Goal: Task Accomplishment & Management: Use online tool/utility

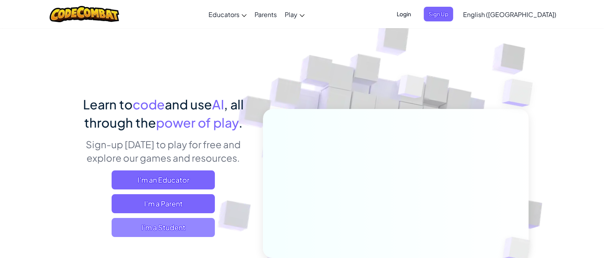
click at [154, 236] on span "I'm a Student" at bounding box center [163, 227] width 103 height 19
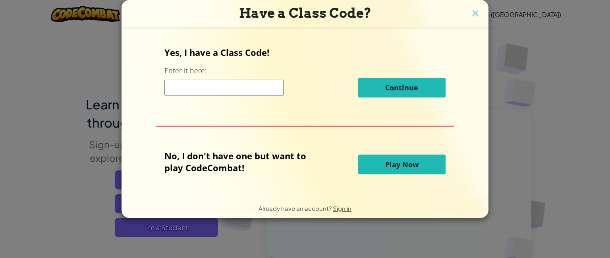
click at [388, 161] on span "Play Now" at bounding box center [401, 165] width 33 height 10
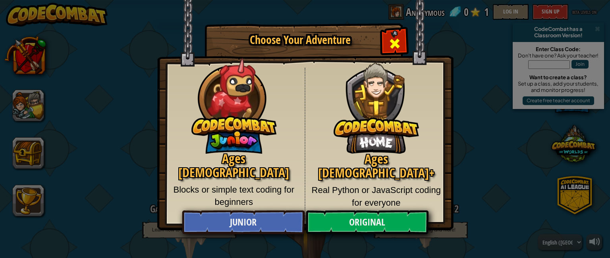
click at [393, 39] on span "Close modal" at bounding box center [394, 43] width 13 height 13
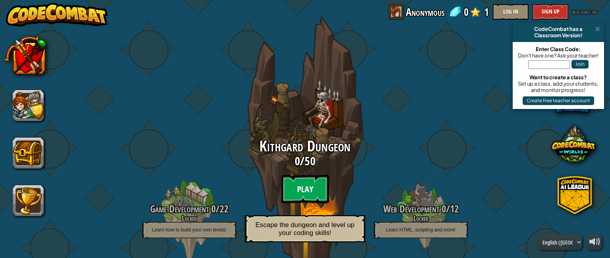
click at [304, 183] on btn "Play" at bounding box center [305, 189] width 48 height 29
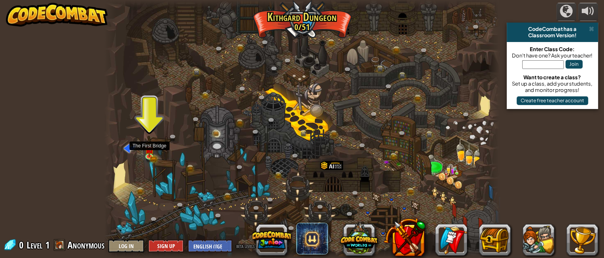
click at [142, 154] on div at bounding box center [301, 129] width 395 height 258
click at [151, 152] on img at bounding box center [150, 145] width 10 height 21
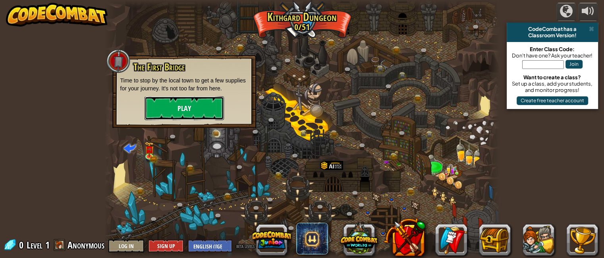
click at [199, 101] on button "Play" at bounding box center [184, 108] width 79 height 24
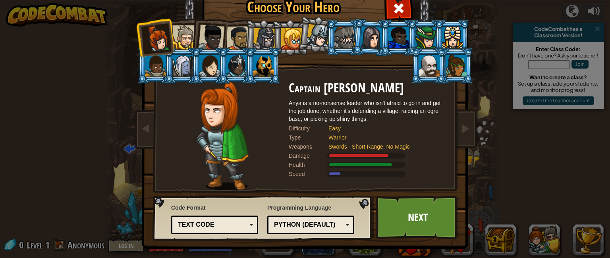
click at [235, 36] on div at bounding box center [238, 38] width 25 height 25
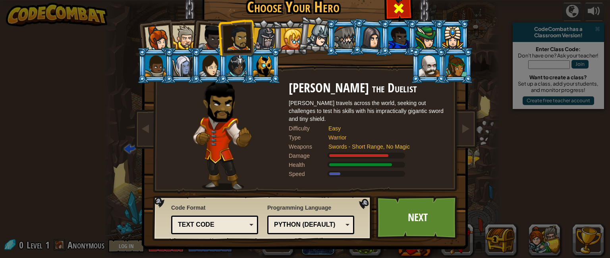
click at [399, 13] on span at bounding box center [398, 8] width 13 height 13
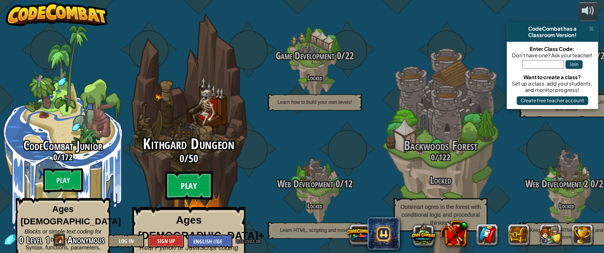
click at [182, 173] on btn "Play" at bounding box center [189, 185] width 48 height 29
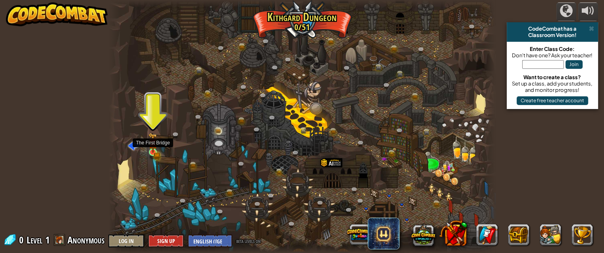
click at [152, 145] on img at bounding box center [152, 142] width 5 height 5
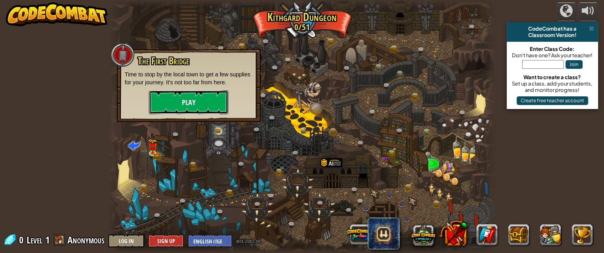
click at [179, 110] on button "Play" at bounding box center [188, 102] width 79 height 24
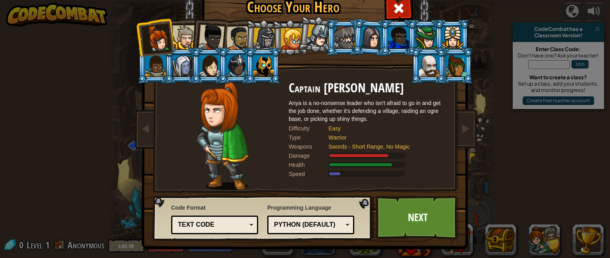
click at [403, 35] on div at bounding box center [398, 37] width 21 height 21
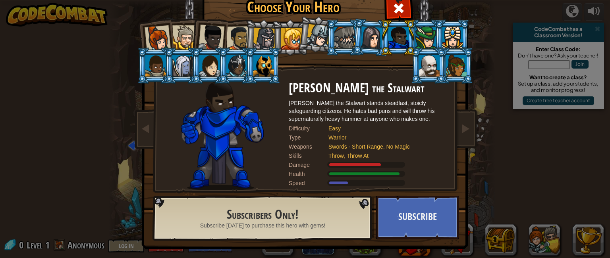
click at [356, 40] on li at bounding box center [371, 37] width 38 height 39
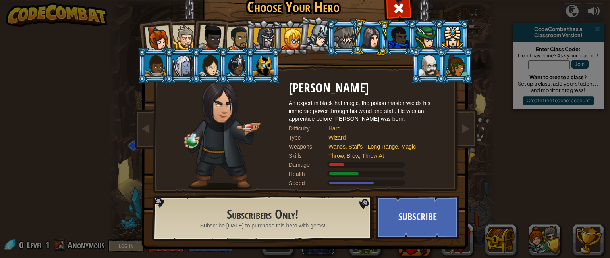
click at [307, 37] on div at bounding box center [318, 35] width 23 height 23
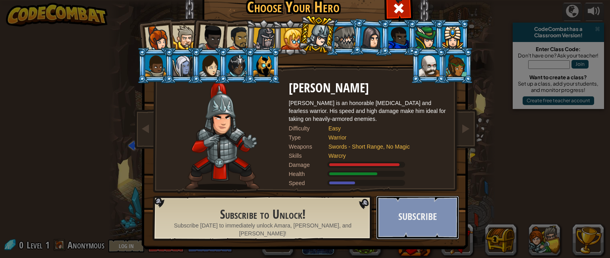
click at [434, 216] on button "Subscribe" at bounding box center [417, 218] width 83 height 44
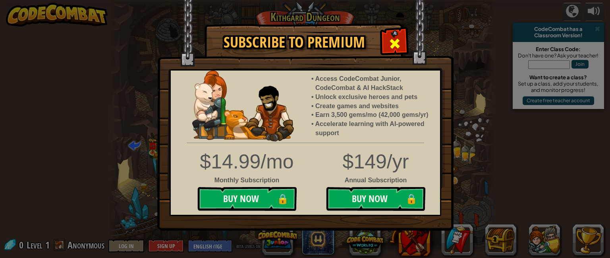
click at [391, 42] on span at bounding box center [394, 43] width 13 height 13
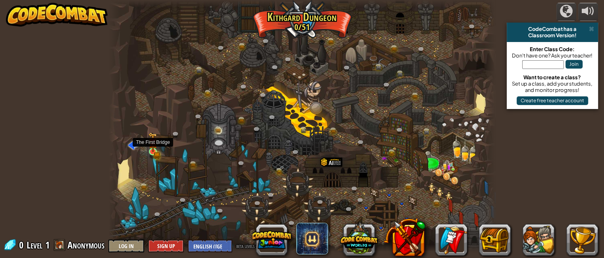
click at [152, 152] on img at bounding box center [152, 143] width 9 height 20
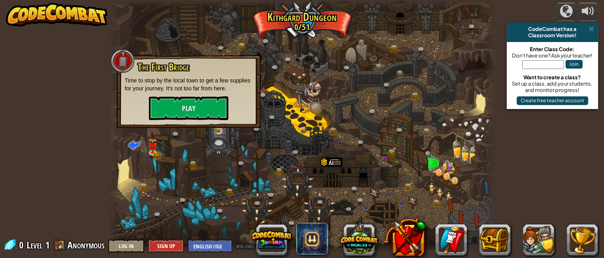
click at [176, 122] on div "The First Bridge Time to stop by the local town to get a few supplies for your …" at bounding box center [189, 91] width 144 height 73
click at [185, 108] on button "Play" at bounding box center [188, 108] width 79 height 24
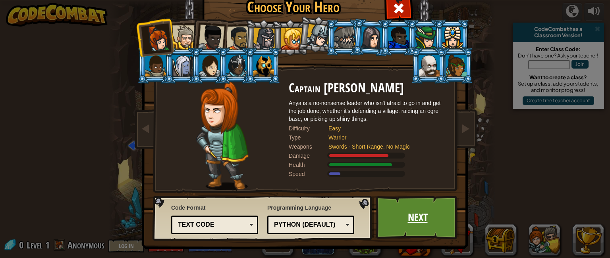
click at [391, 233] on link "Next" at bounding box center [417, 218] width 83 height 44
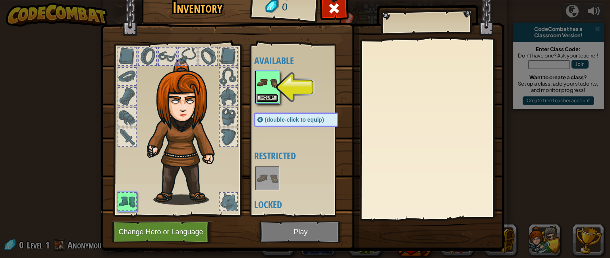
click at [260, 97] on button "Equip" at bounding box center [267, 98] width 22 height 8
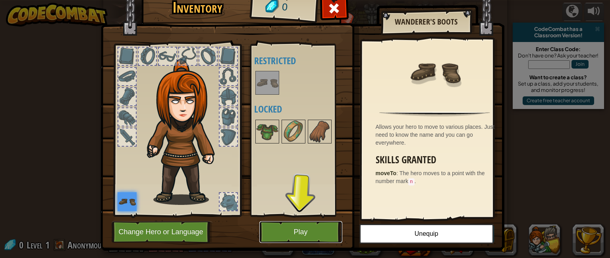
click at [296, 233] on button "Play" at bounding box center [300, 233] width 83 height 22
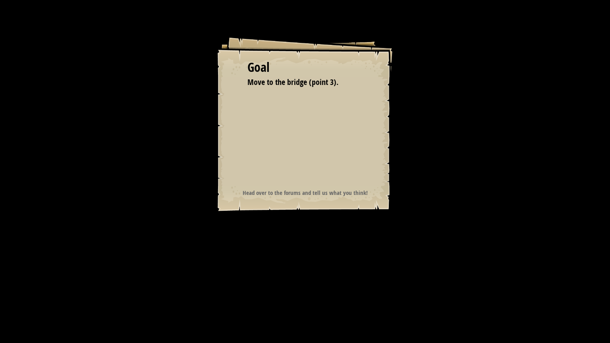
click at [307, 253] on div "Goal Move to the bridge (point 3). Start Level Error loading from server. Try r…" at bounding box center [305, 171] width 610 height 343
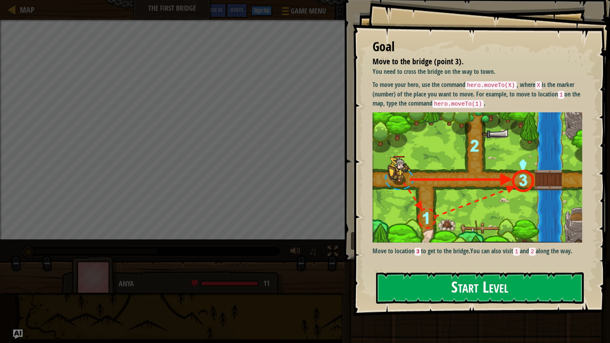
click at [460, 258] on button "Start Level" at bounding box center [480, 287] width 208 height 31
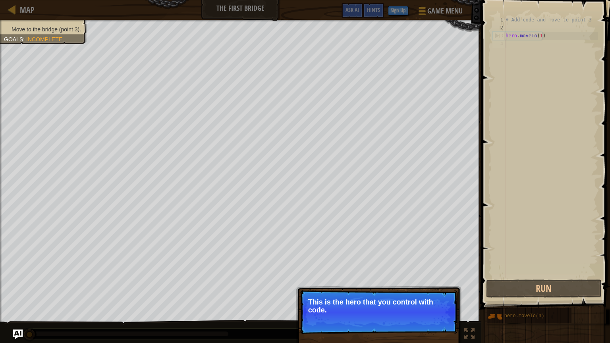
click at [447, 95] on div "Map The First Bridge Game Menu Done Sign Up Hints Ask AI 1 הההההההההההההההההההה…" at bounding box center [305, 171] width 610 height 343
click at [432, 258] on button "Continue" at bounding box center [434, 321] width 33 height 10
click at [428, 258] on button "Continue" at bounding box center [434, 321] width 33 height 10
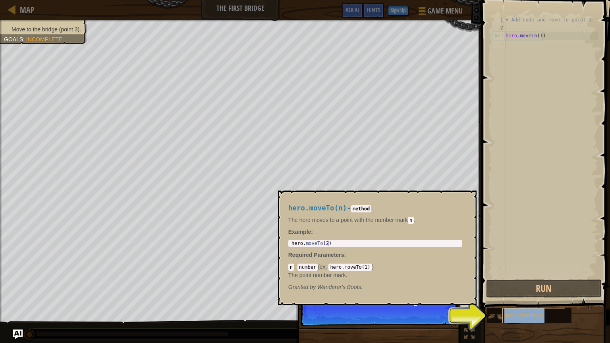
click at [530, 258] on span "hero.moveTo(n)" at bounding box center [524, 316] width 40 height 6
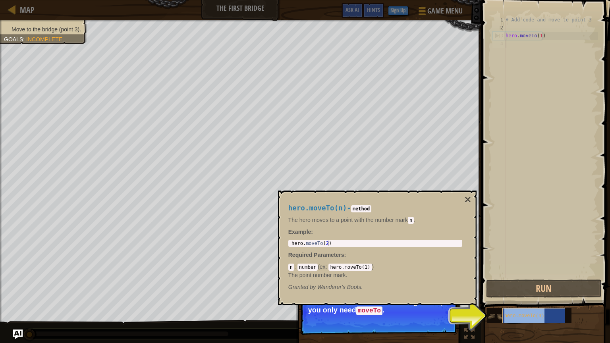
click at [538, 258] on div "hero.moveTo(n)" at bounding box center [533, 315] width 63 height 15
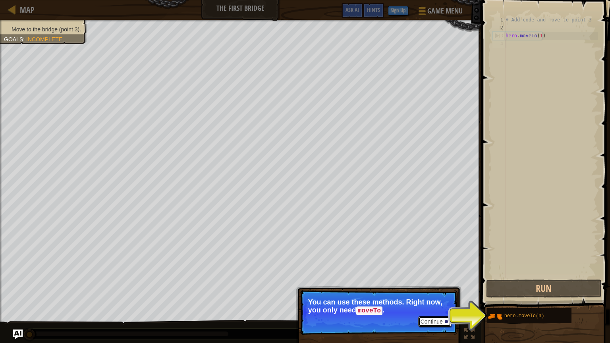
click at [424, 258] on button "Continue" at bounding box center [434, 321] width 33 height 10
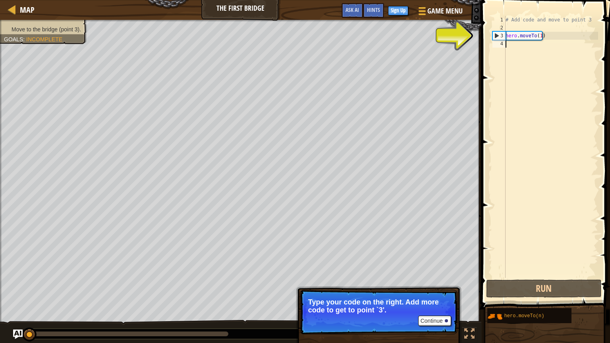
click at [503, 39] on div "3" at bounding box center [499, 36] width 13 height 8
type textarea "hero.moveTo(1)"
click at [517, 36] on div "# Add code and move to point 3 hero . moveTo ( 1 )" at bounding box center [551, 155] width 94 height 278
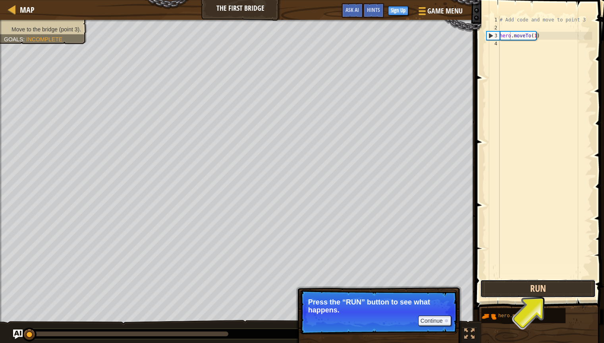
click at [507, 258] on button "Run" at bounding box center [538, 289] width 116 height 18
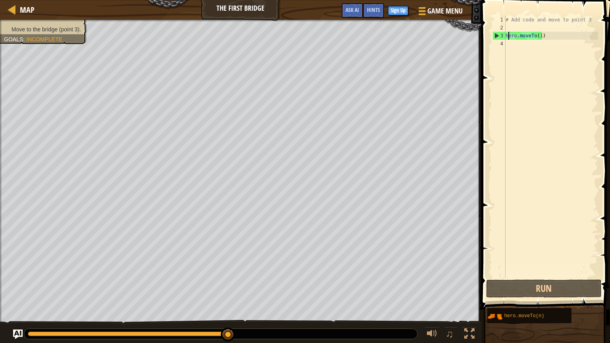
click at [507, 39] on div "# Add code and move to point 3 hero . moveTo ( 1 )" at bounding box center [551, 155] width 94 height 278
click at [506, 41] on div "# Add code and move to point 3 hero . moveTo ( 1 )" at bounding box center [551, 155] width 94 height 278
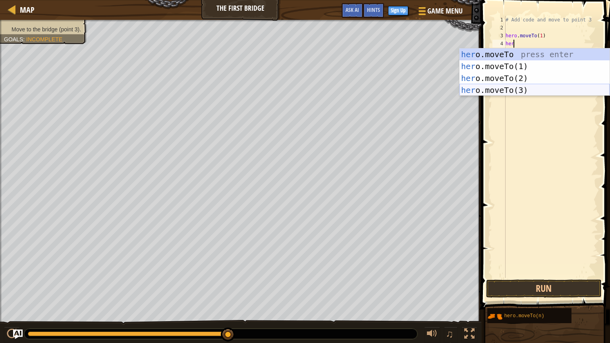
click at [517, 91] on div "her o.moveTo press enter her o.moveTo(1) press enter her o.moveTo(2) press ente…" at bounding box center [534, 83] width 150 height 71
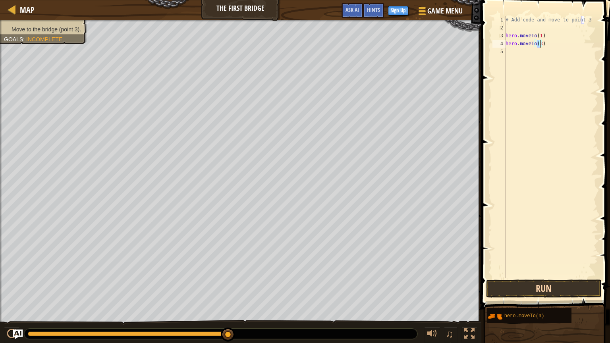
type textarea "hero.moveTo(3)"
click at [527, 258] on button "Run" at bounding box center [544, 289] width 116 height 18
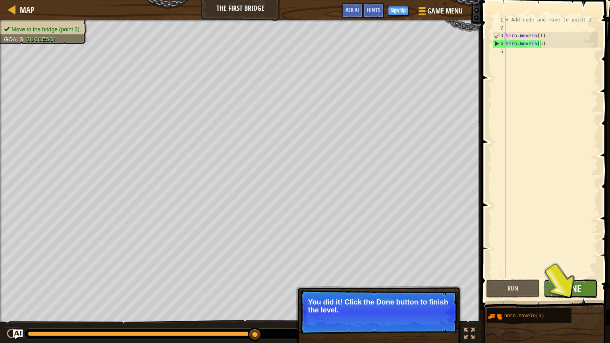
click at [566, 258] on span "Done" at bounding box center [570, 288] width 21 height 13
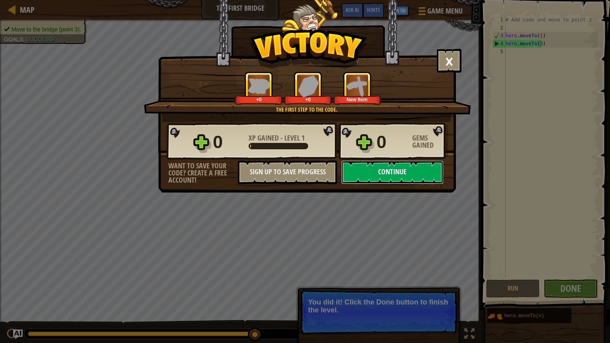
click at [424, 176] on button "Continue" at bounding box center [392, 172] width 102 height 24
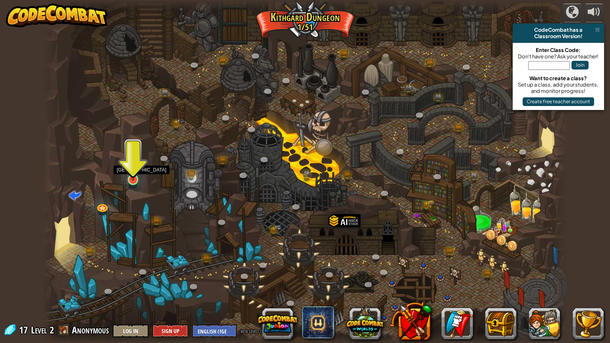
click at [134, 178] on img at bounding box center [133, 165] width 14 height 32
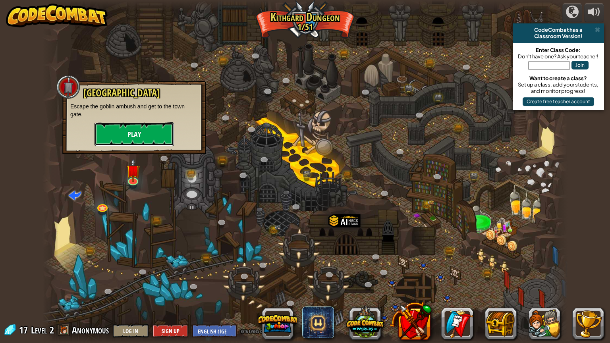
click at [143, 138] on button "Play" at bounding box center [133, 134] width 79 height 24
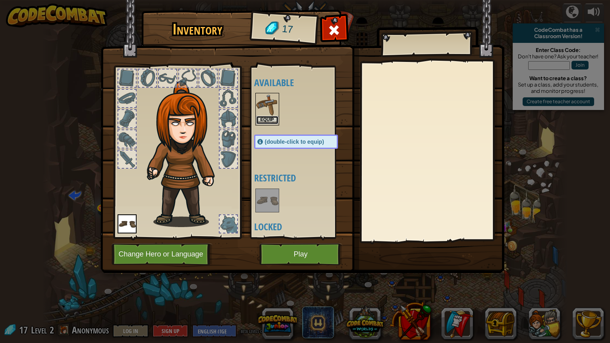
click at [267, 118] on button "Equip" at bounding box center [267, 120] width 22 height 8
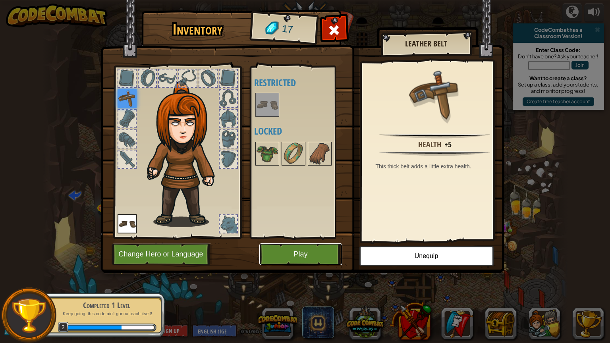
click at [321, 249] on button "Play" at bounding box center [300, 254] width 83 height 22
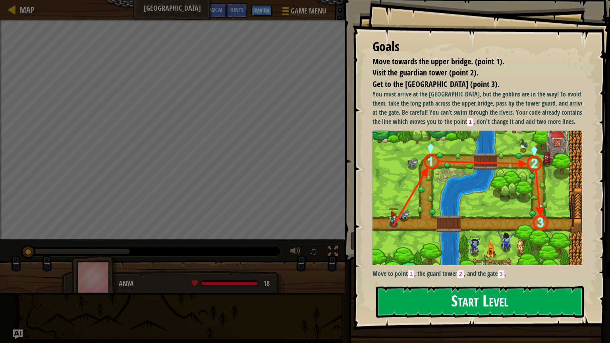
click at [495, 258] on button "Start Level" at bounding box center [480, 301] width 208 height 31
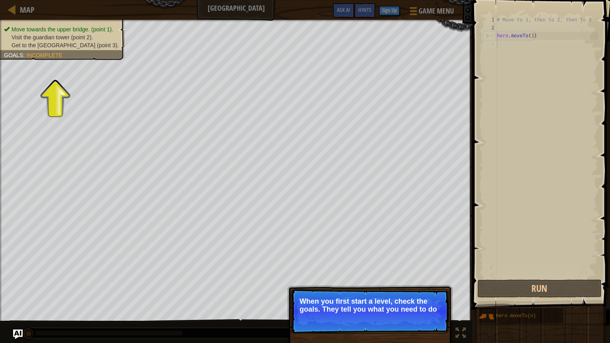
click at [116, 39] on div "Move towards the upper bridge. (point 1). Visit the [GEOGRAPHIC_DATA] (point 2)…" at bounding box center [58, 37] width 134 height 45
click at [90, 40] on li "Visit the guardian tower (point 2)." at bounding box center [61, 37] width 115 height 8
click at [97, 33] on li "Move towards the upper bridge. (point 1)." at bounding box center [61, 29] width 115 height 8
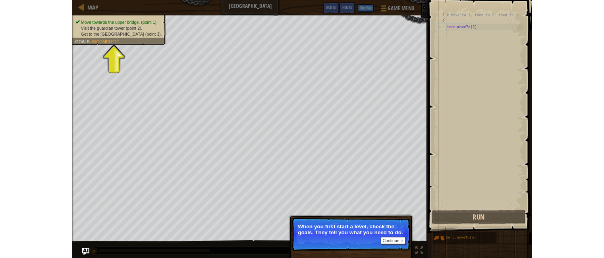
scroll to position [4, 0]
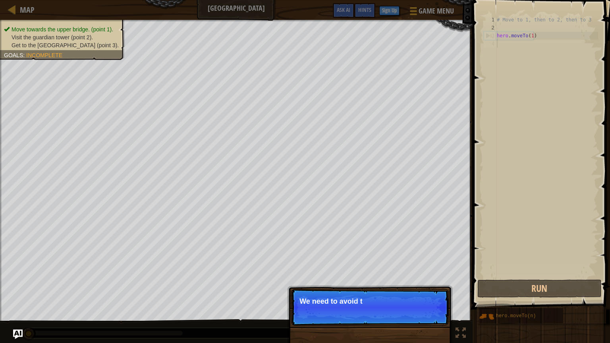
click at [107, 32] on span "Move towards the upper bridge. (point 1)." at bounding box center [63, 29] width 102 height 6
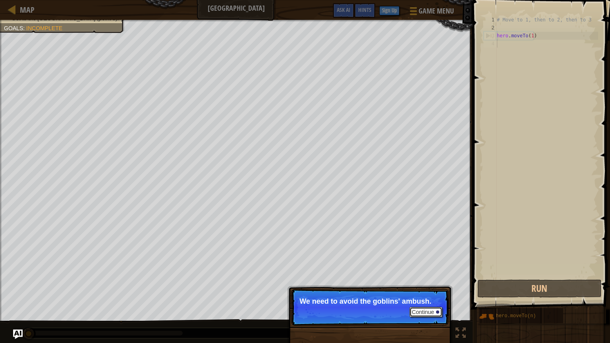
click at [435, 258] on button "Continue" at bounding box center [425, 312] width 33 height 10
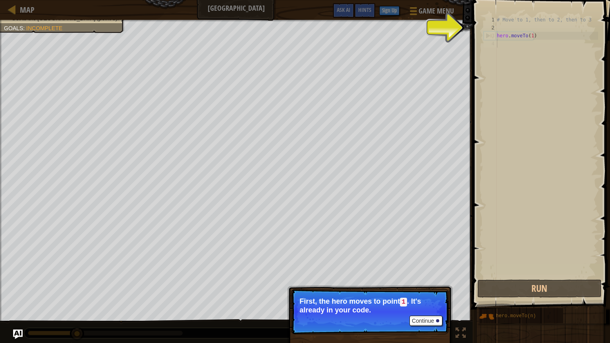
click at [6, 5] on div "Map Old Town Road Game Menu Done Sign Up Hints Ask AI" at bounding box center [236, 10] width 472 height 20
click at [9, 6] on div at bounding box center [12, 9] width 10 height 10
